Goal: Task Accomplishment & Management: Use online tool/utility

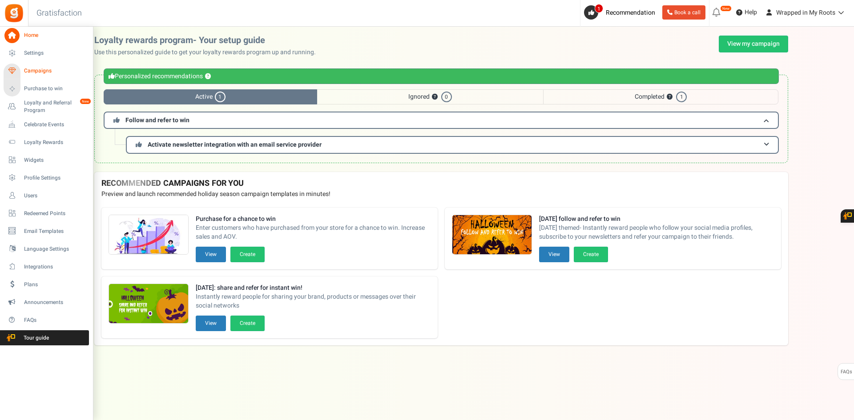
click at [45, 72] on span "Campaigns" at bounding box center [55, 71] width 62 height 8
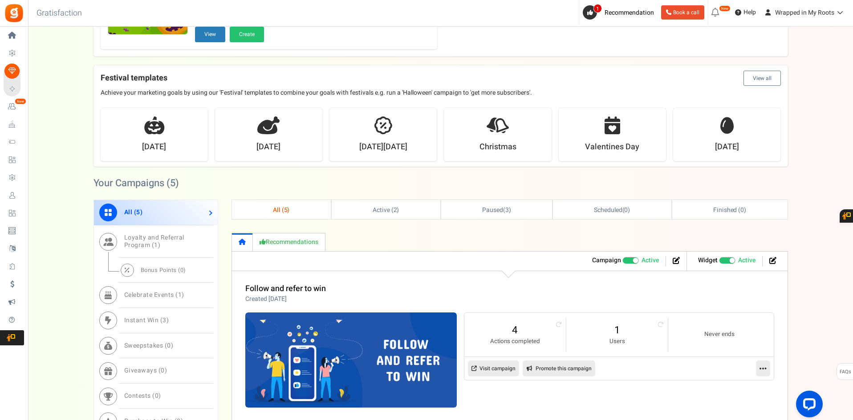
scroll to position [311, 0]
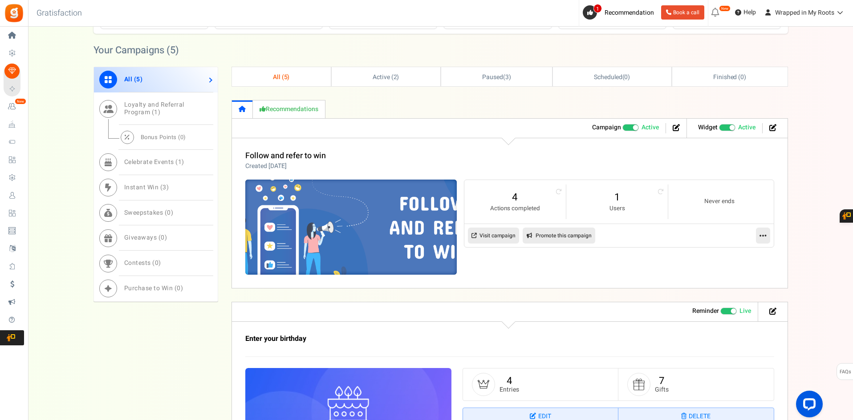
click at [344, 202] on img at bounding box center [350, 227] width 317 height 143
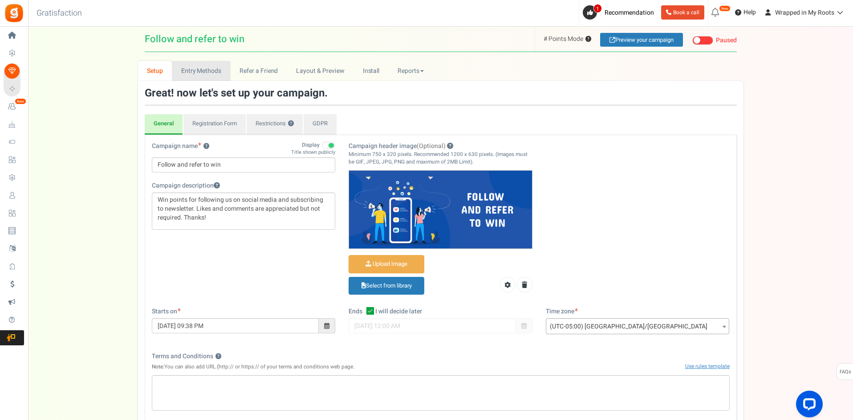
click at [208, 71] on link "Entry Methods" at bounding box center [201, 71] width 58 height 20
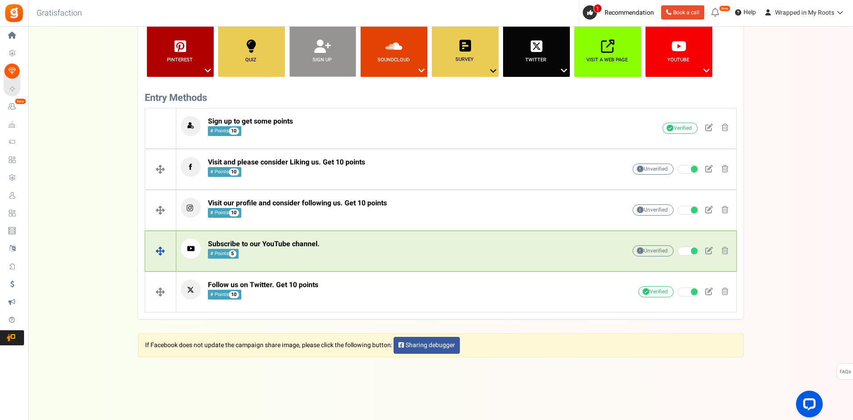
scroll to position [122, 0]
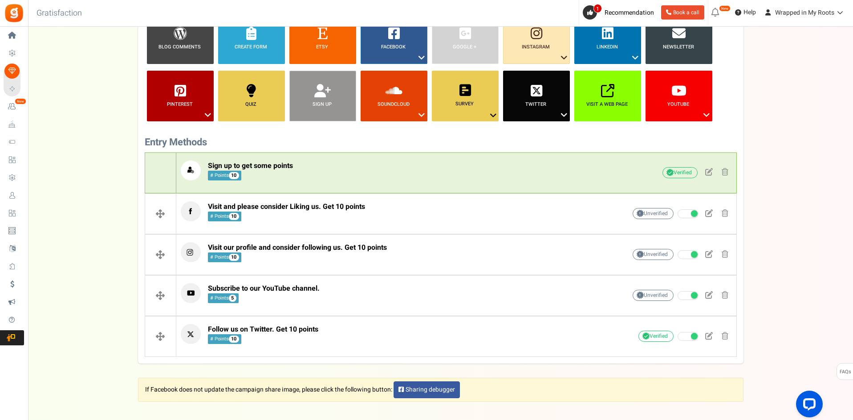
click at [401, 167] on p "Sign up to get some points # Points 10" at bounding box center [389, 171] width 417 height 20
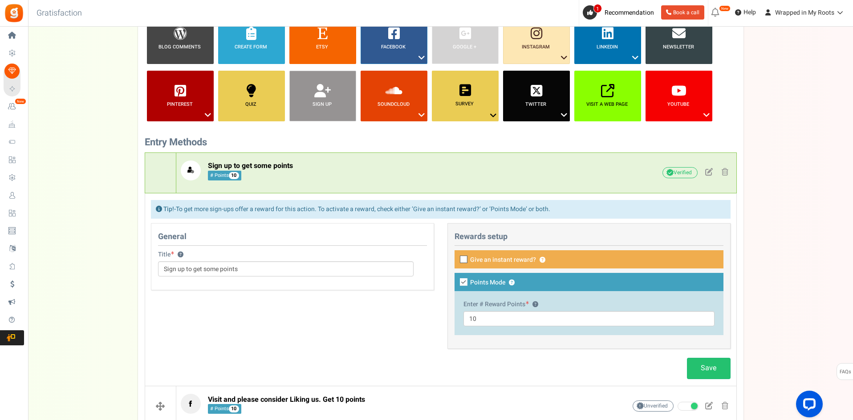
click at [401, 167] on p "Sign up to get some points # Points 10" at bounding box center [389, 171] width 417 height 20
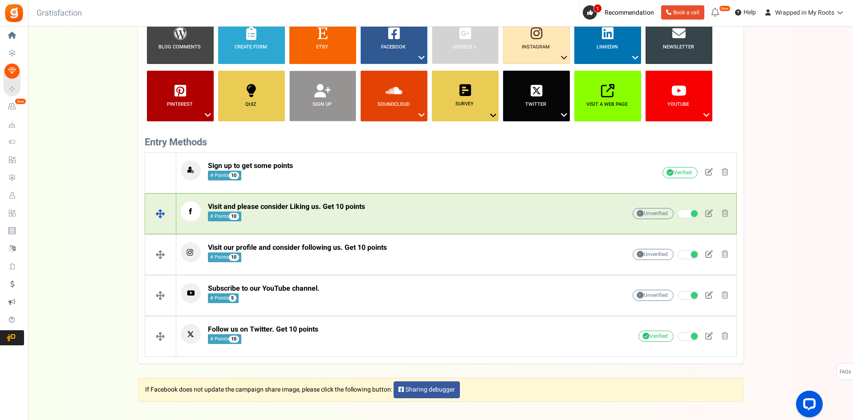
click at [399, 202] on p "Visit and please consider Liking us. Get 10 points # Points 10" at bounding box center [389, 212] width 417 height 20
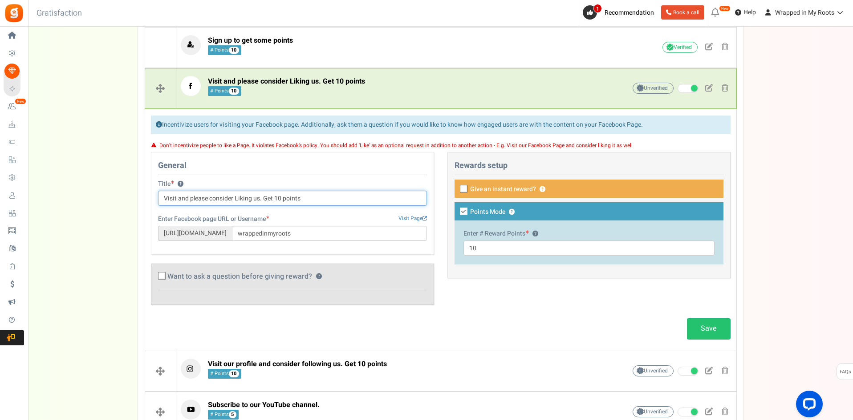
scroll to position [256, 0]
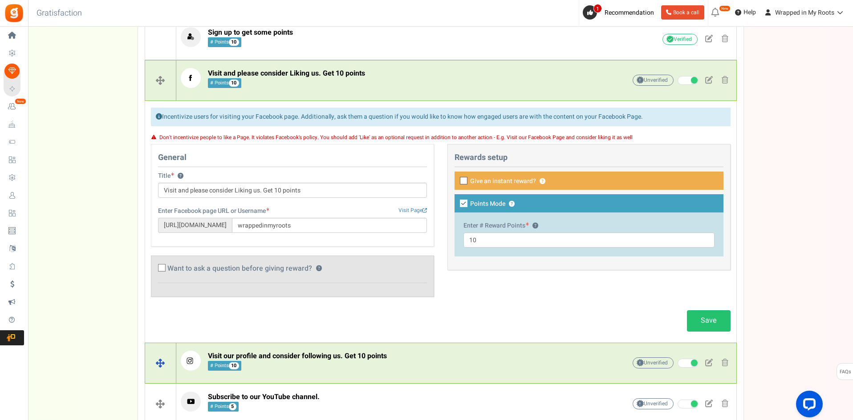
click at [391, 354] on p "Visit our profile and consider following us. Get 10 points # Points 10" at bounding box center [389, 361] width 417 height 20
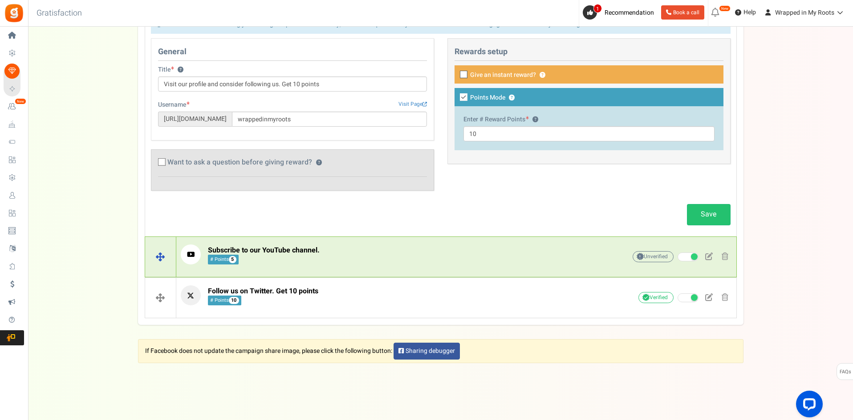
click at [416, 263] on p "Subscribe to our YouTube channel. # Points 5" at bounding box center [389, 255] width 417 height 20
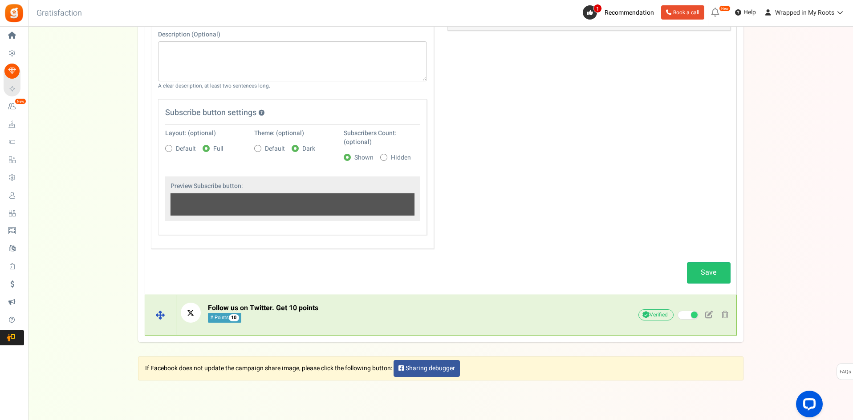
click at [416, 316] on p "Follow us on Twitter. Get 10 points # Points 10" at bounding box center [389, 313] width 417 height 20
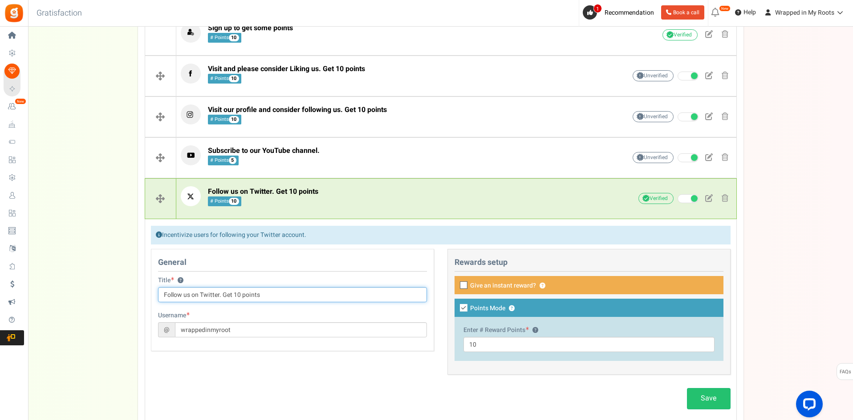
scroll to position [245, 0]
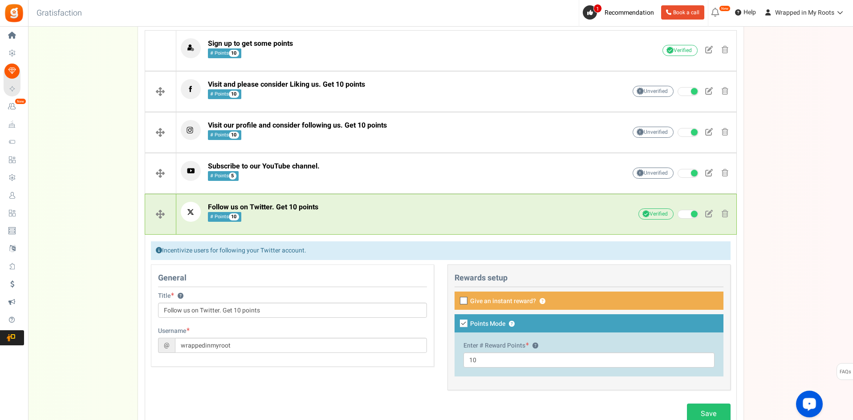
click at [337, 372] on div "General Title ? Follow us on Twitter. Get 10 points Username @ wrappedinmyroot" at bounding box center [292, 321] width 296 height 112
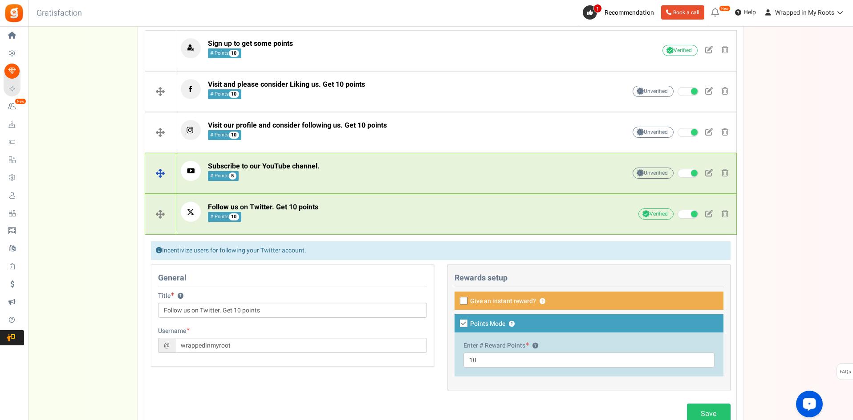
click at [348, 169] on p "Subscribe to our YouTube channel. # Points 5" at bounding box center [389, 171] width 417 height 20
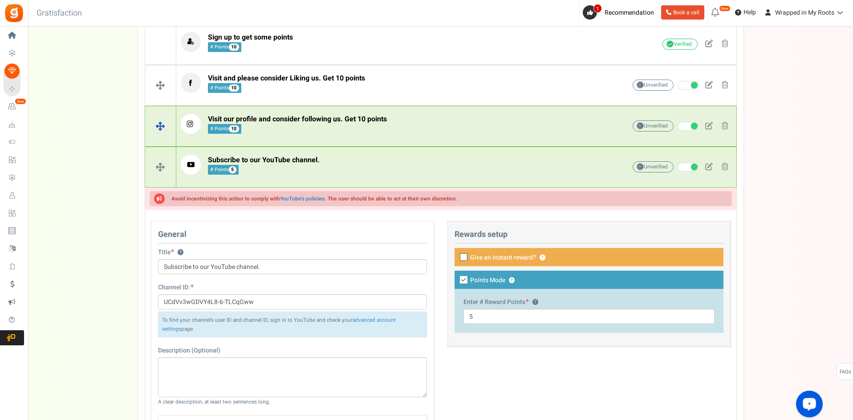
scroll to position [200, 0]
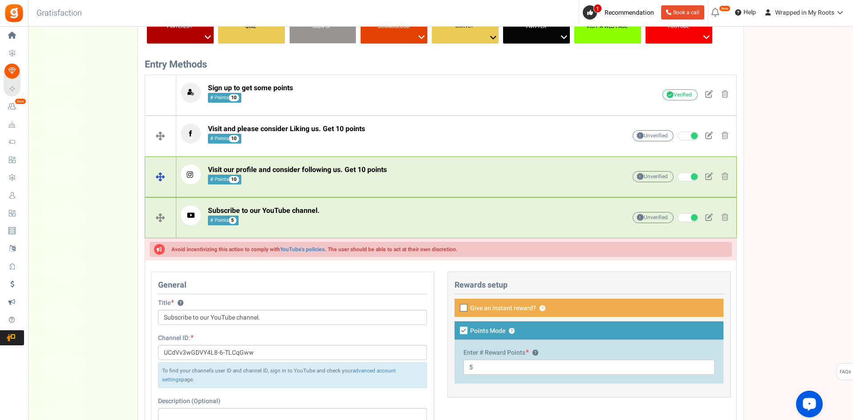
click at [385, 166] on span "Visit our profile and consider following us. Get 10 points" at bounding box center [297, 170] width 179 height 11
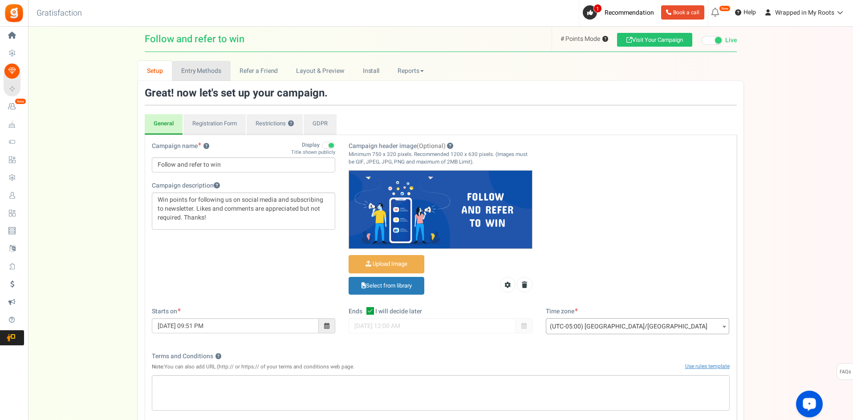
click at [200, 68] on link "Entry Methods" at bounding box center [201, 71] width 58 height 20
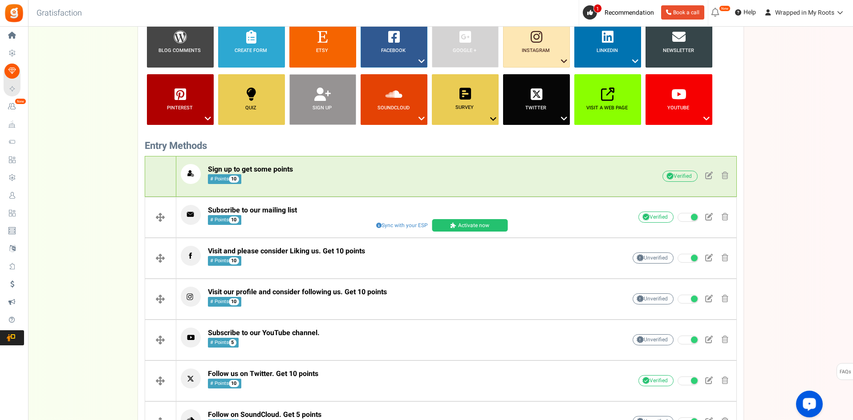
scroll to position [222, 0]
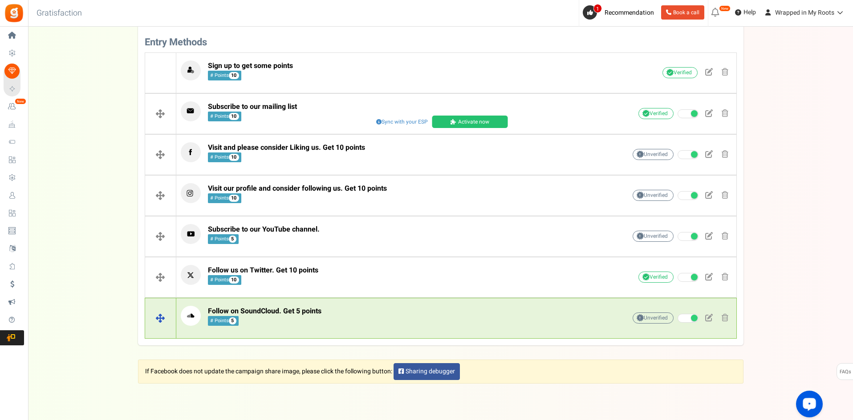
click at [293, 332] on div "Follow on SoundCloud. Get 5 points # Points 5 Unverified Due to platform polici…" at bounding box center [456, 318] width 560 height 33
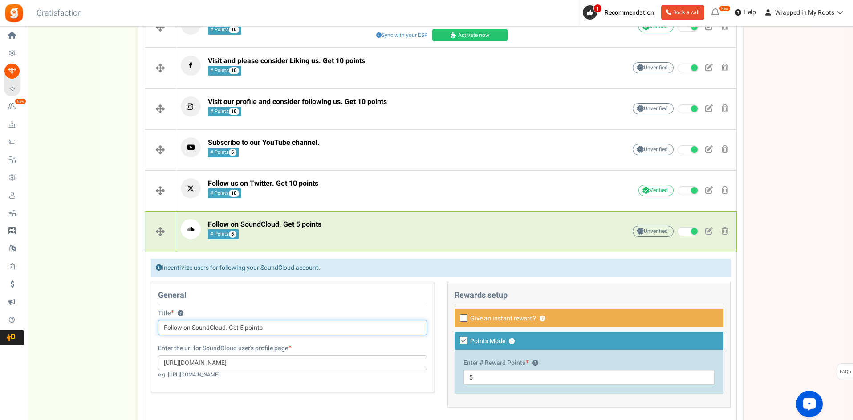
scroll to position [402, 0]
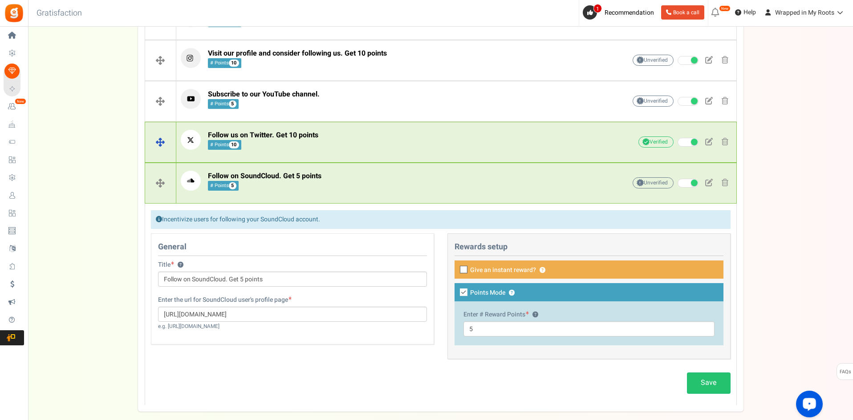
click at [340, 142] on p "Follow us on Twitter. Get 10 points # Points 10" at bounding box center [389, 140] width 417 height 20
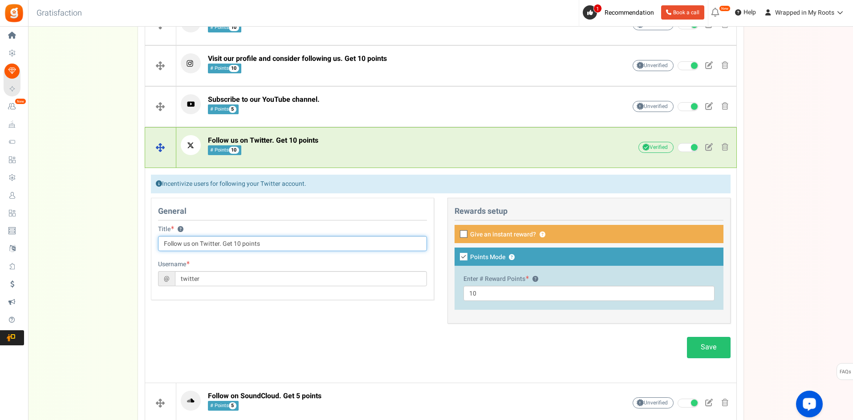
scroll to position [358, 0]
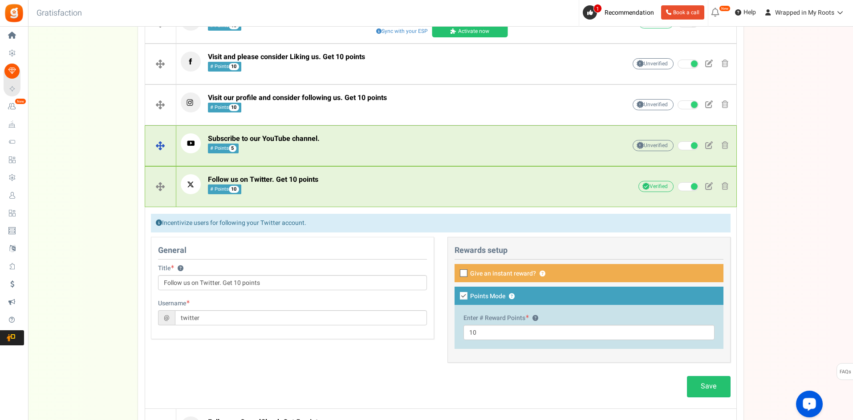
click at [344, 137] on p "Subscribe to our YouTube channel. # Points 5" at bounding box center [389, 143] width 417 height 20
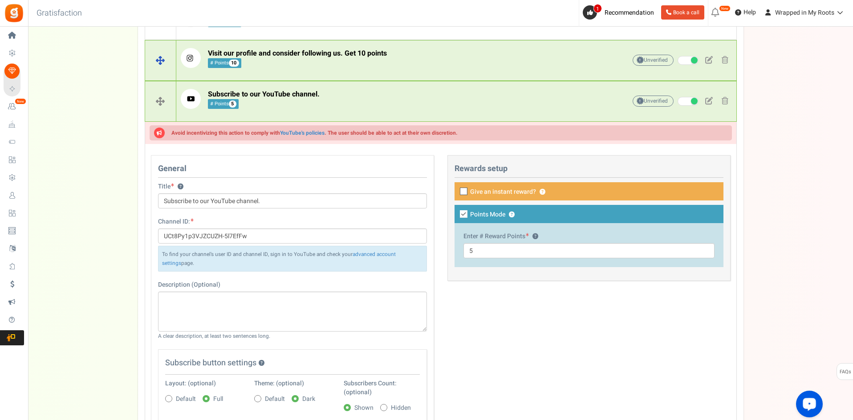
click at [368, 61] on span "Visit our profile and consider following us. Get 10 points # Points 10" at bounding box center [297, 58] width 179 height 19
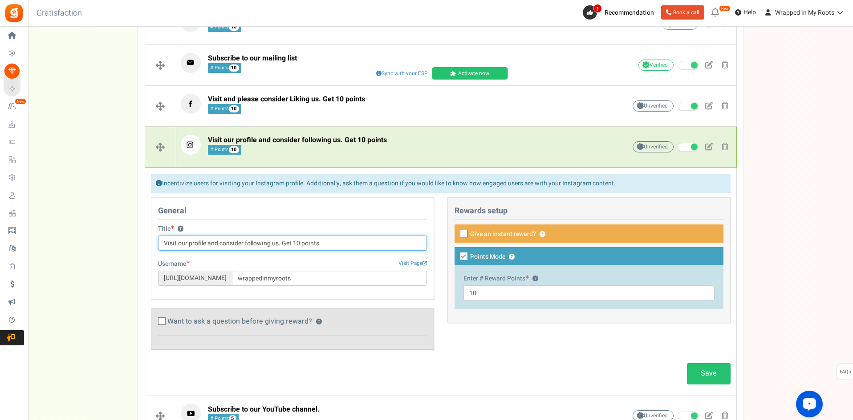
scroll to position [269, 0]
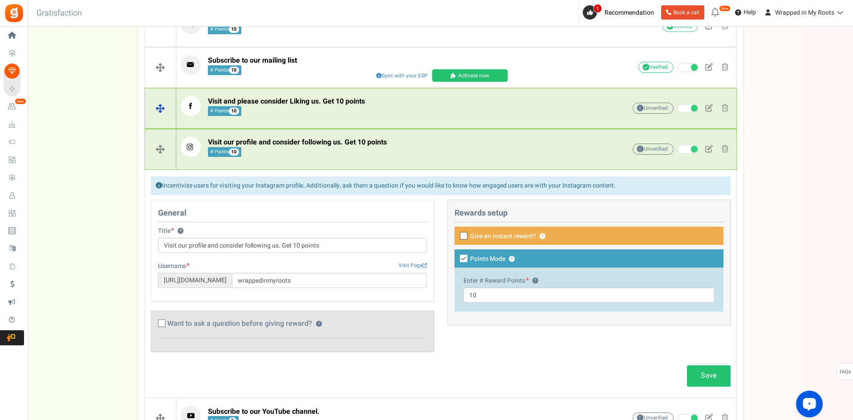
click at [362, 118] on div "Visit and please consider Liking us. Get 10 points # Points 10" at bounding box center [389, 108] width 417 height 24
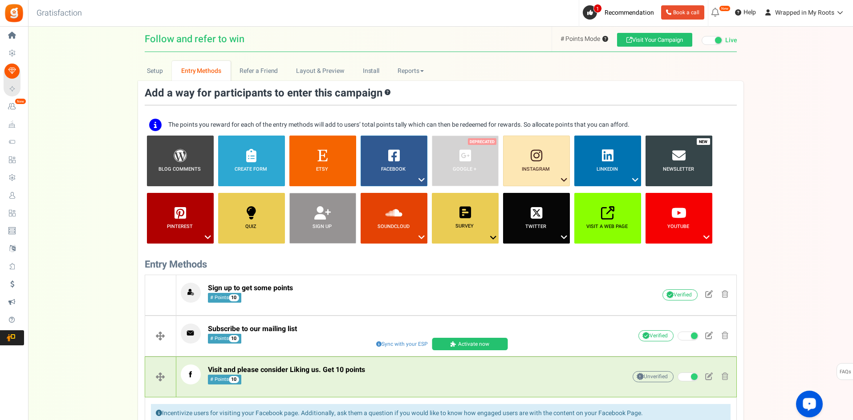
scroll to position [178, 0]
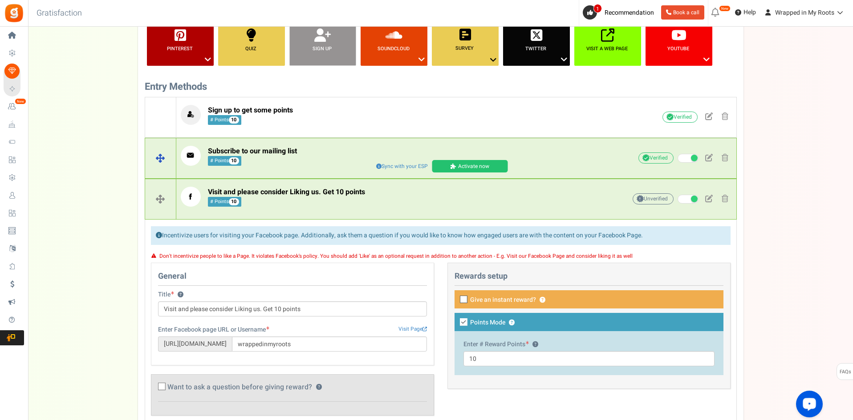
click at [275, 162] on span "Subscribe to our mailing list # Points 10" at bounding box center [252, 156] width 89 height 19
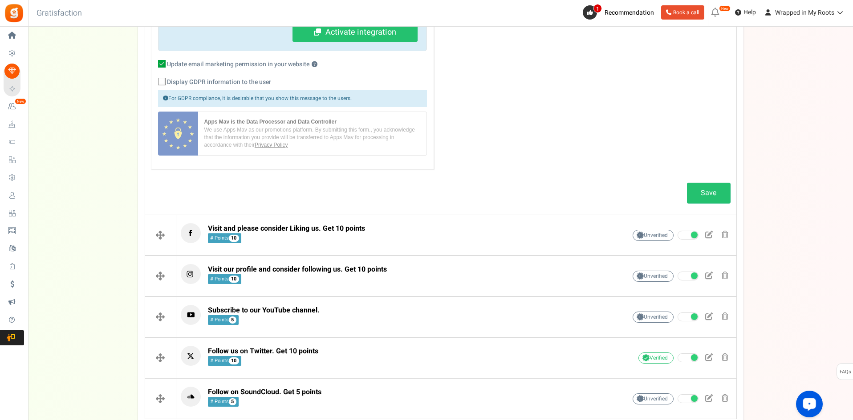
scroll to position [460, 0]
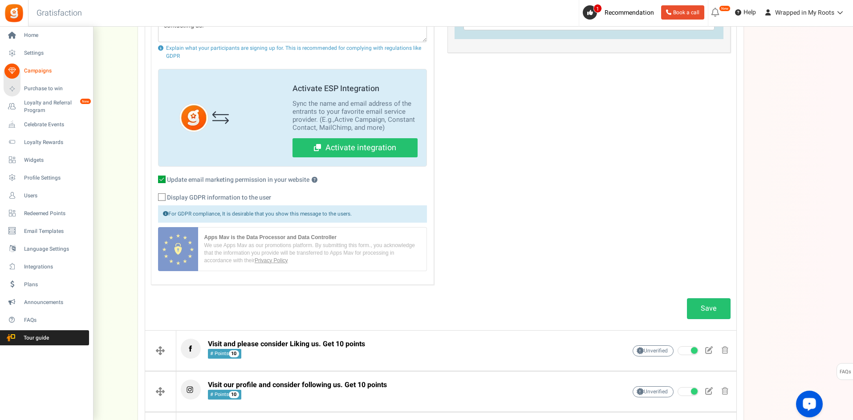
click at [43, 62] on li "Settings" at bounding box center [46, 53] width 93 height 18
click at [41, 72] on span "Campaigns" at bounding box center [55, 71] width 62 height 8
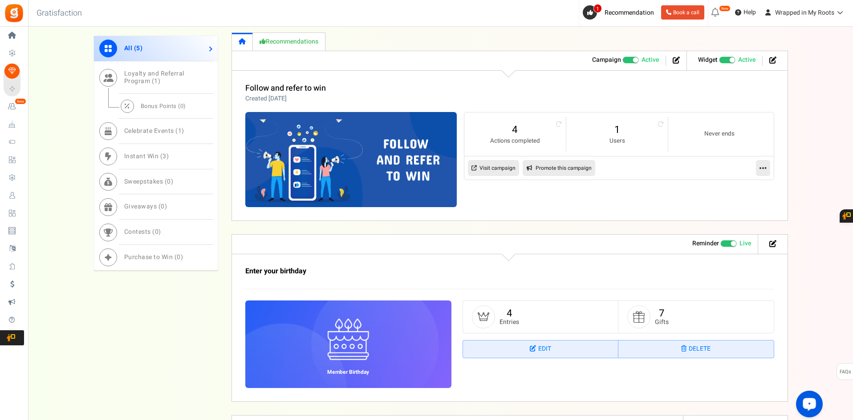
scroll to position [428, 0]
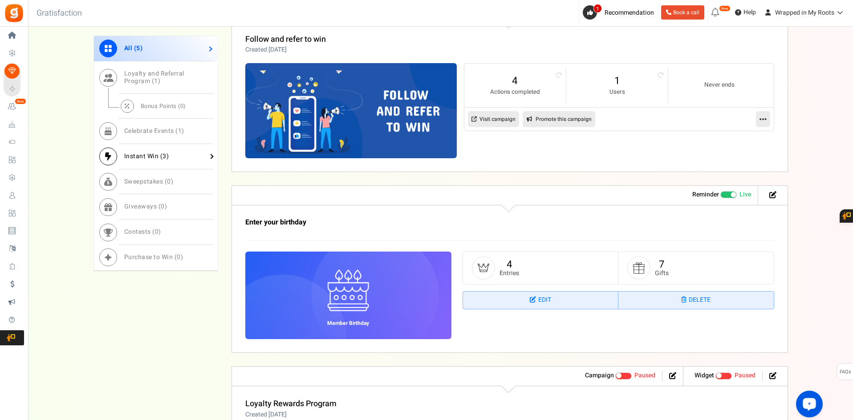
click at [158, 159] on span "Instant Win ( 3 )" at bounding box center [146, 156] width 45 height 9
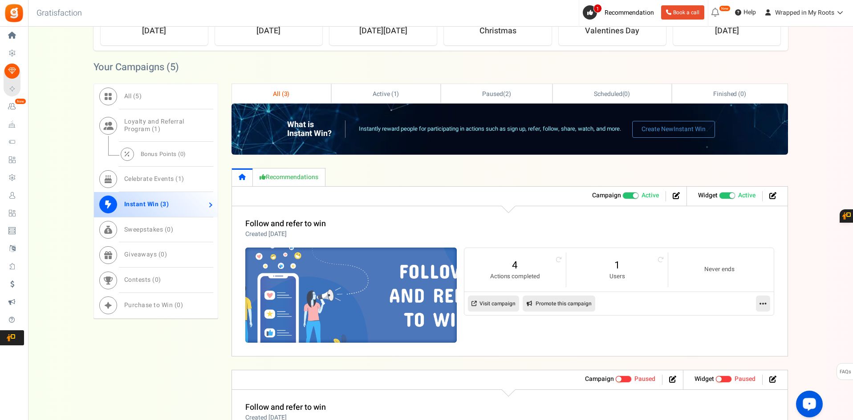
scroll to position [381, 0]
